Goal: Transaction & Acquisition: Purchase product/service

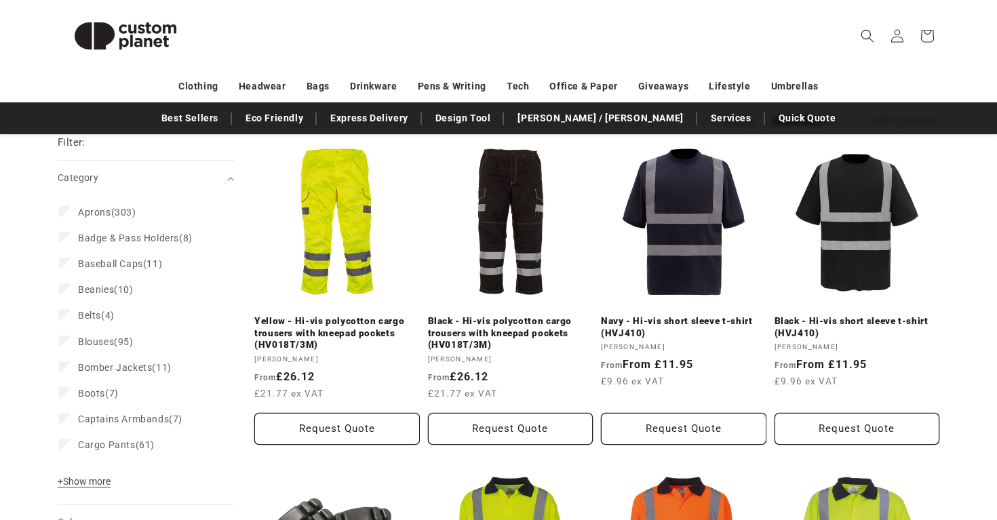
scroll to position [168, 0]
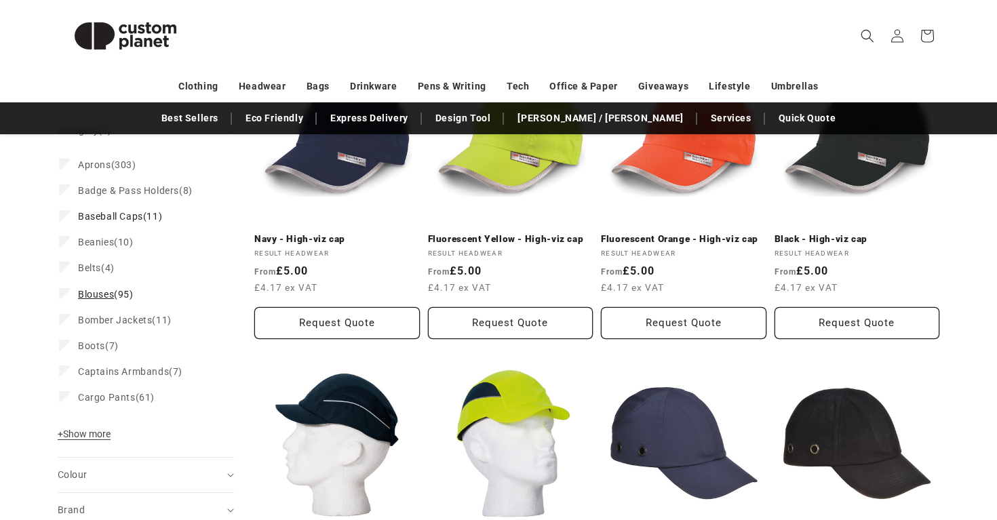
scroll to position [242, 0]
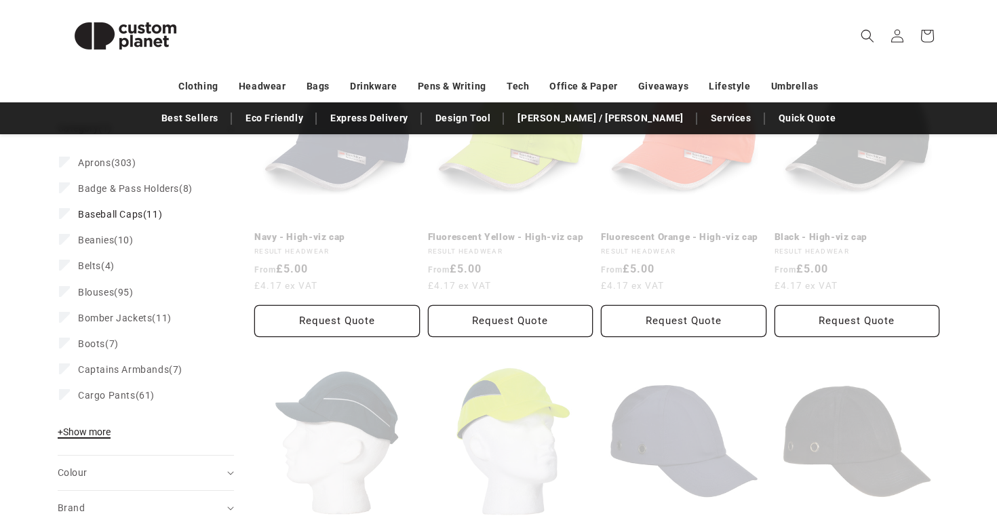
click at [77, 433] on span "+ Show more" at bounding box center [84, 432] width 53 height 11
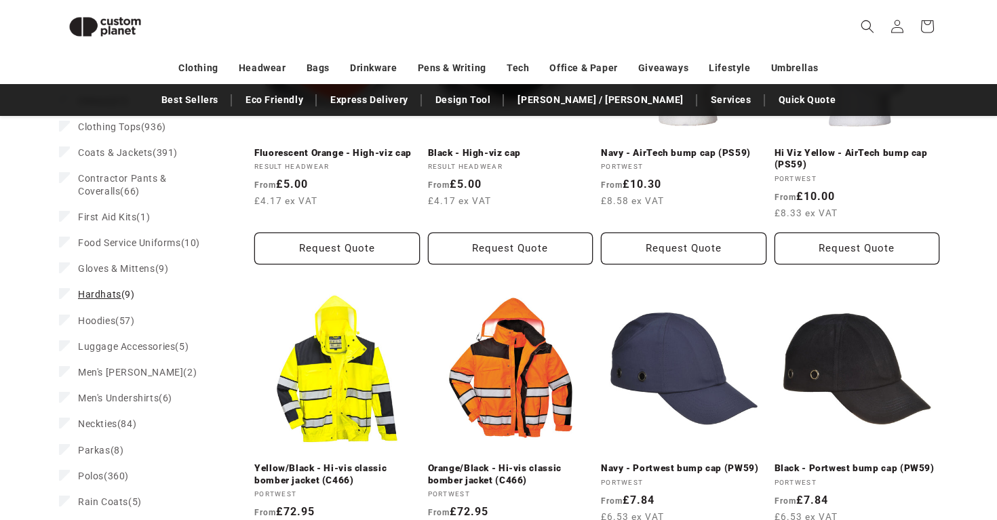
scroll to position [654, 0]
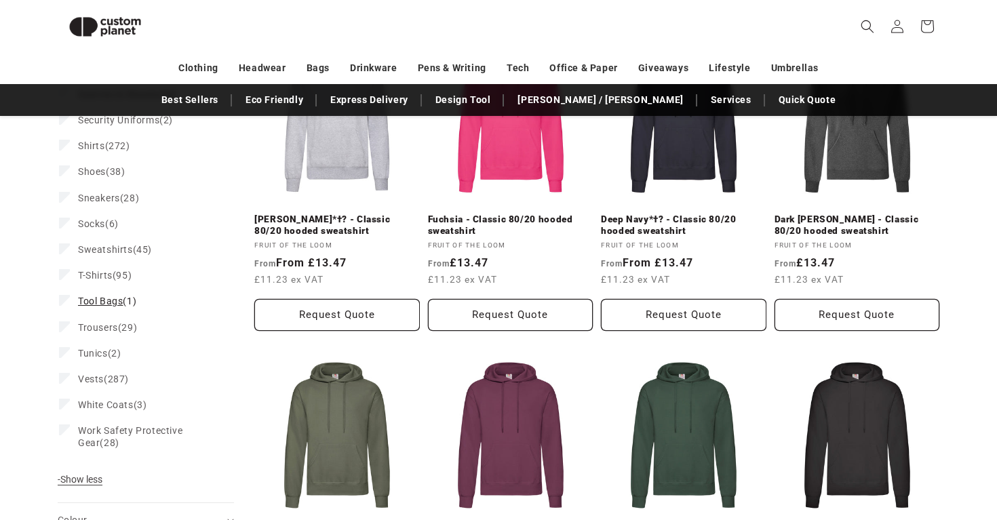
scroll to position [1192, 0]
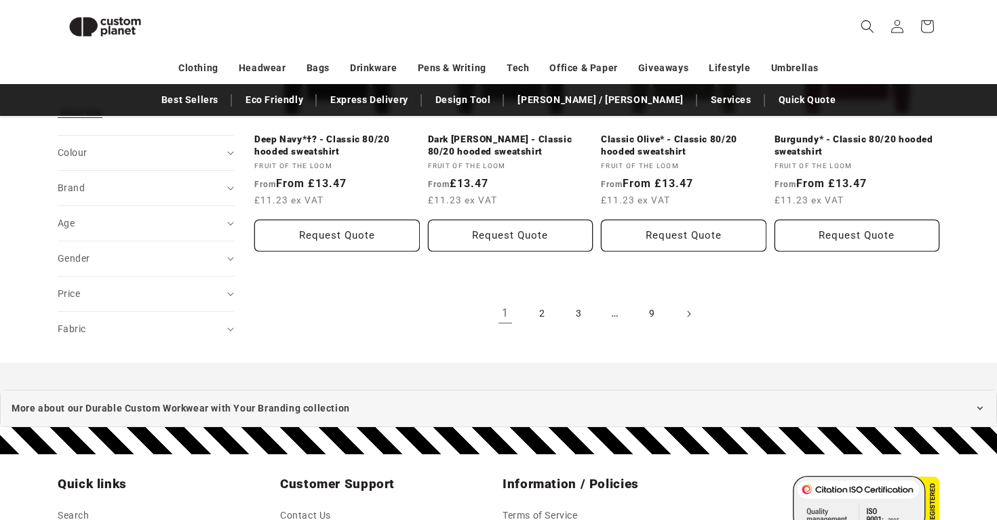
scroll to position [1550, 0]
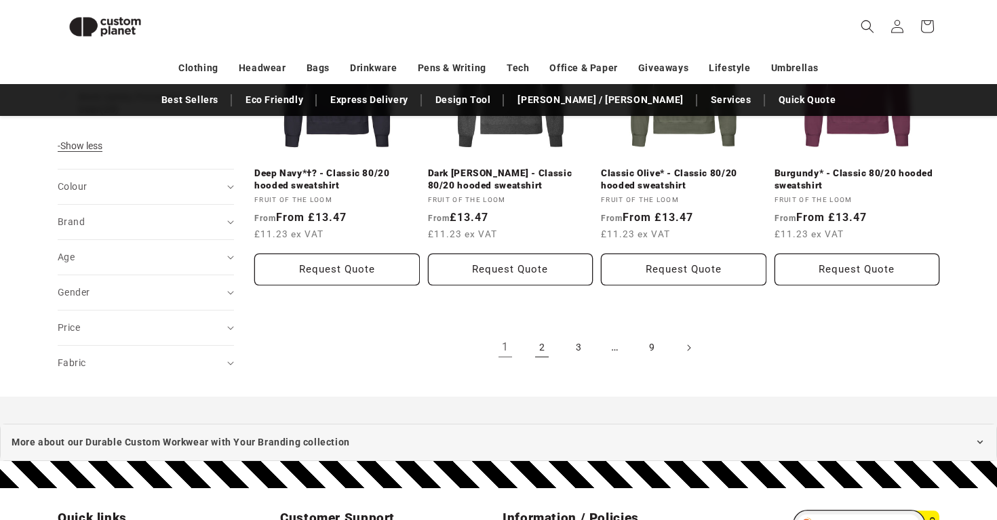
click at [548, 352] on link "2" at bounding box center [542, 348] width 30 height 30
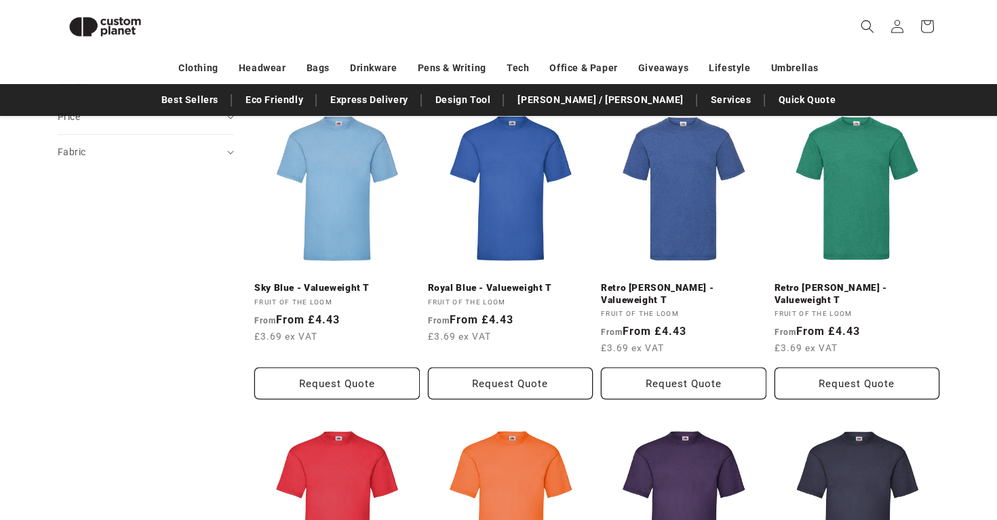
scroll to position [808, 0]
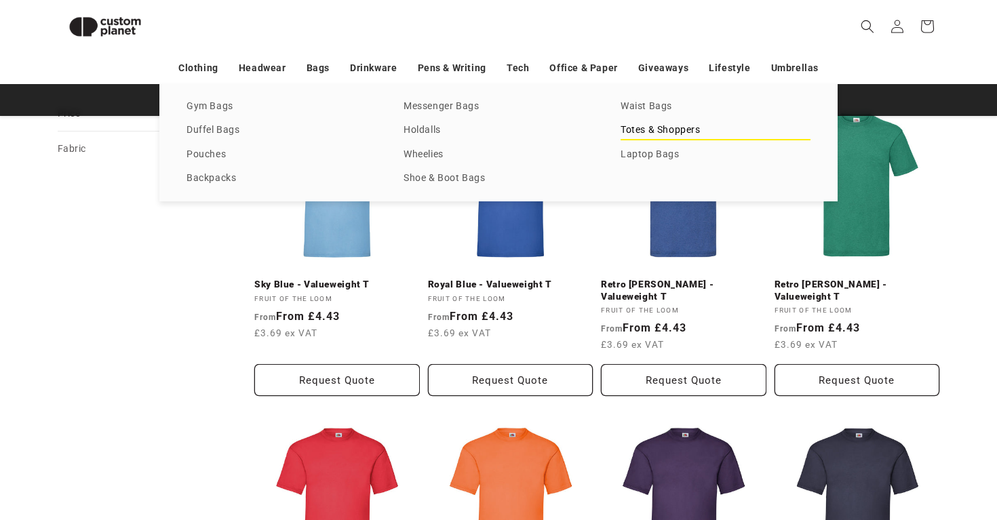
click at [652, 129] on link "Totes & Shoppers" at bounding box center [716, 130] width 190 height 18
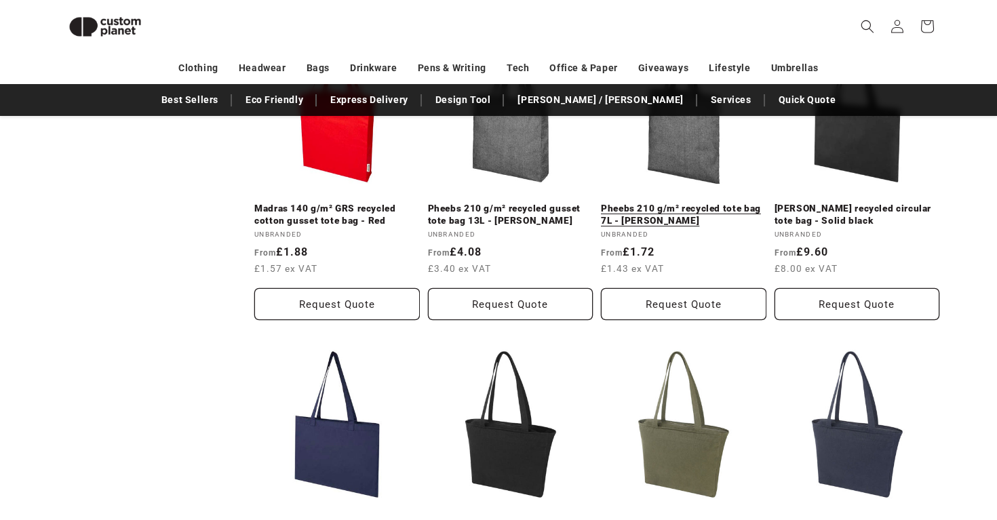
scroll to position [626, 0]
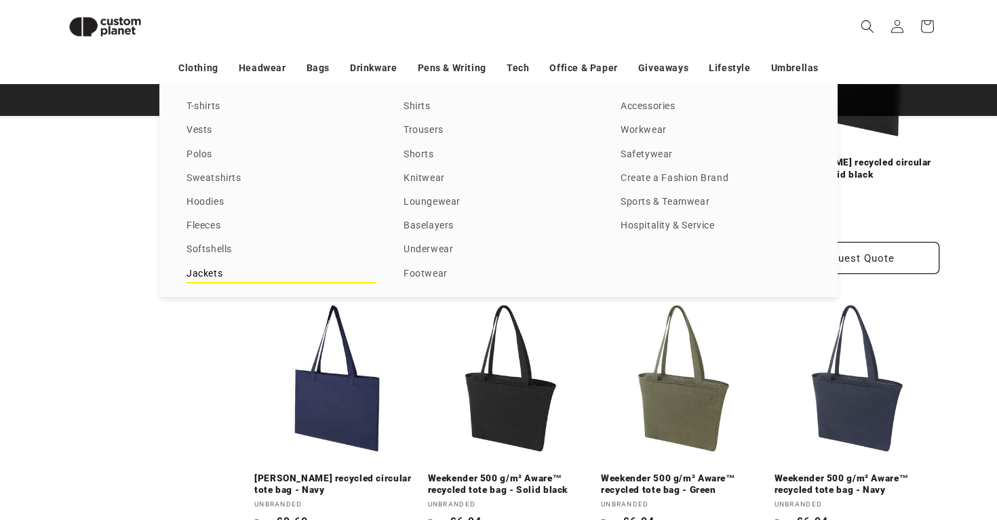
click at [245, 280] on link "Jackets" at bounding box center [281, 274] width 190 height 18
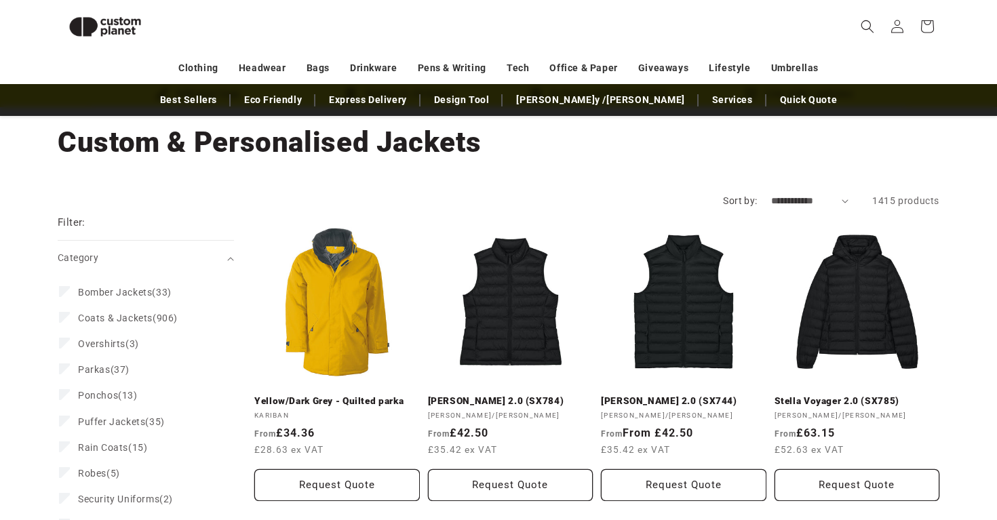
scroll to position [25, 0]
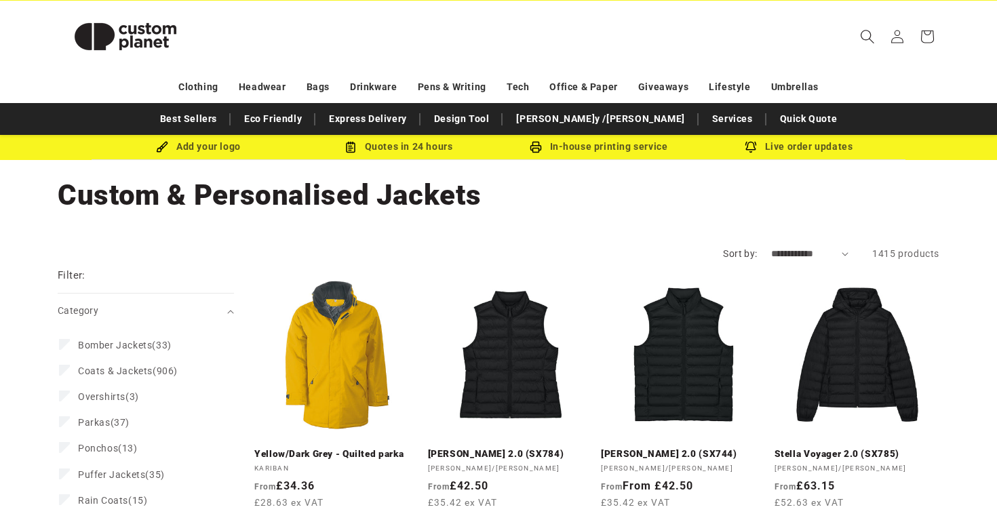
click at [865, 28] on span "Search" at bounding box center [867, 37] width 30 height 30
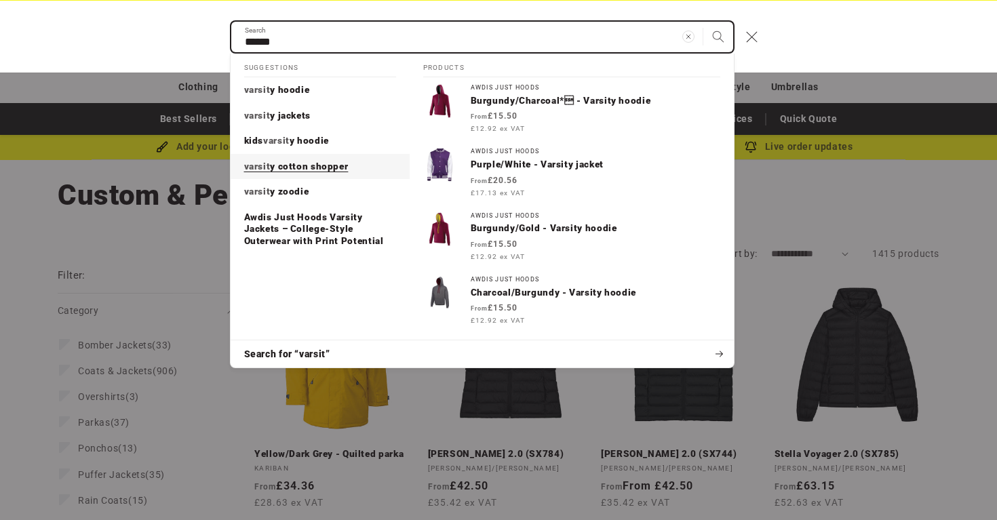
type input "******"
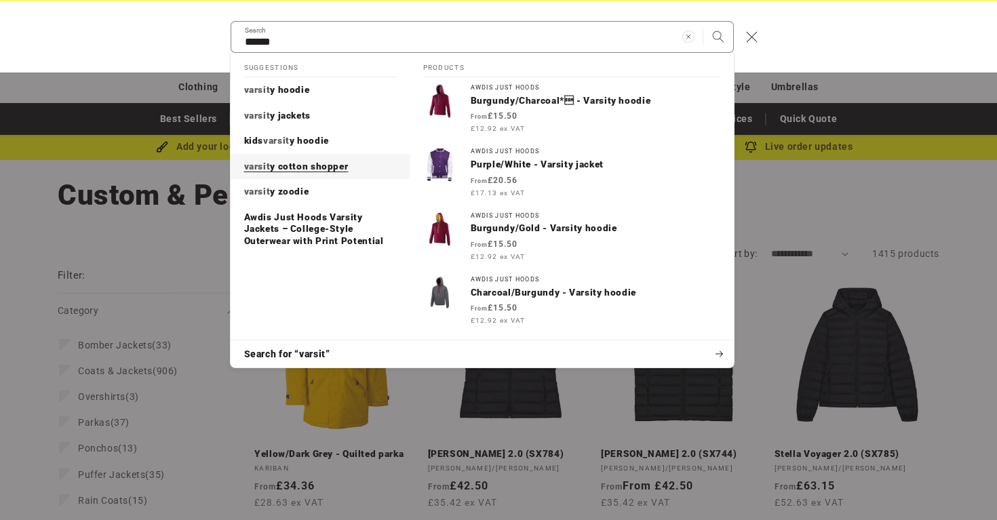
click at [342, 161] on span "y cotton shopper" at bounding box center [309, 166] width 78 height 11
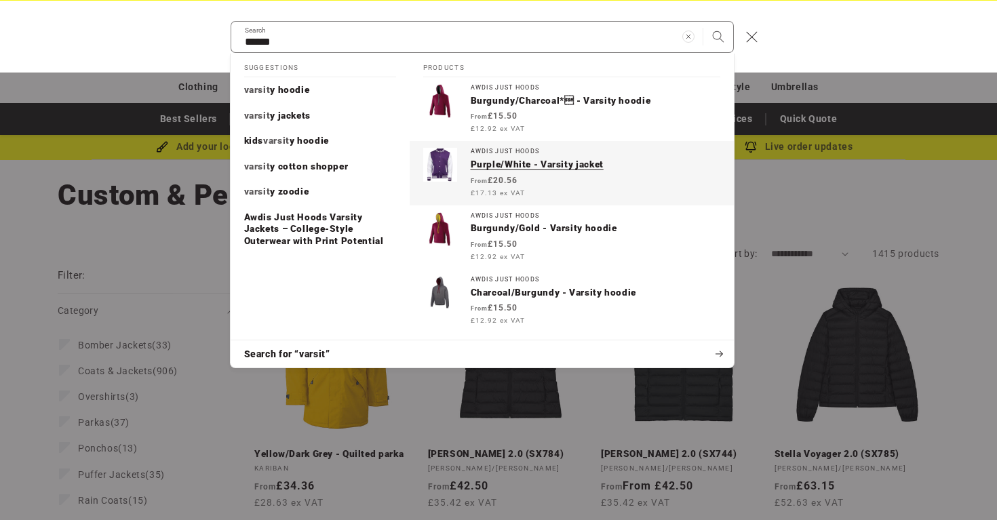
click at [441, 176] on img "Search" at bounding box center [440, 165] width 34 height 34
